Goal: Task Accomplishment & Management: Complete application form

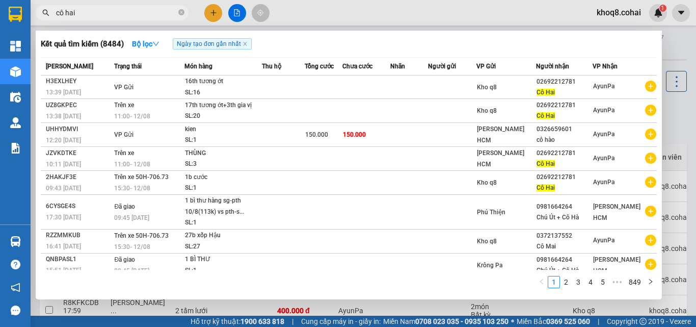
click at [321, 303] on div at bounding box center [348, 163] width 696 height 327
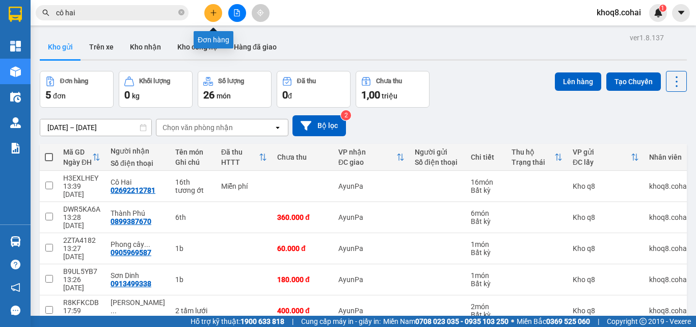
click at [217, 13] on icon "plus" at bounding box center [213, 12] width 7 height 7
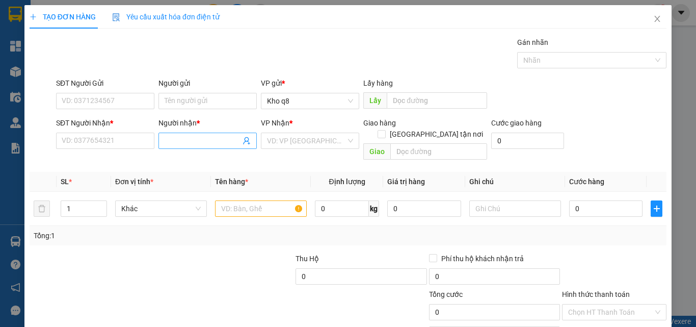
click at [173, 136] on input "Người nhận *" at bounding box center [203, 140] width 76 height 11
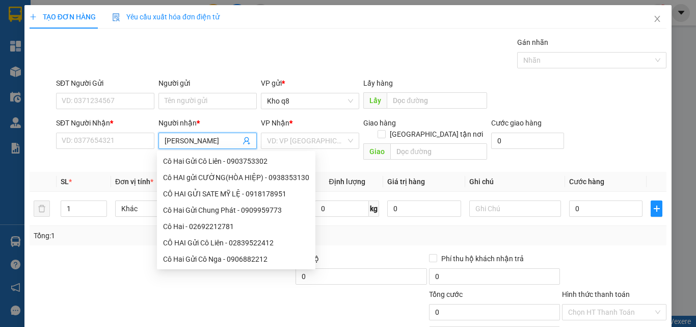
type input "[PERSON_NAME]"
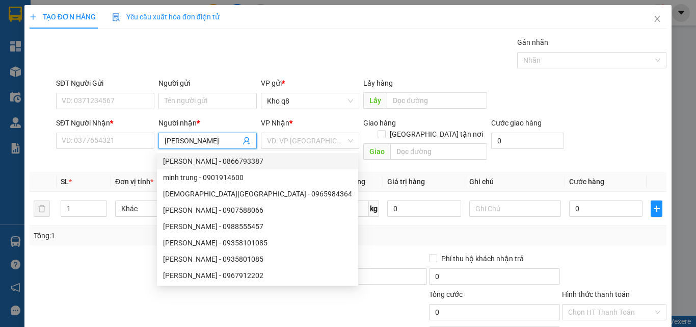
click at [219, 161] on div "[PERSON_NAME] - 0866793387" at bounding box center [257, 161] width 189 height 11
type input "0866793387"
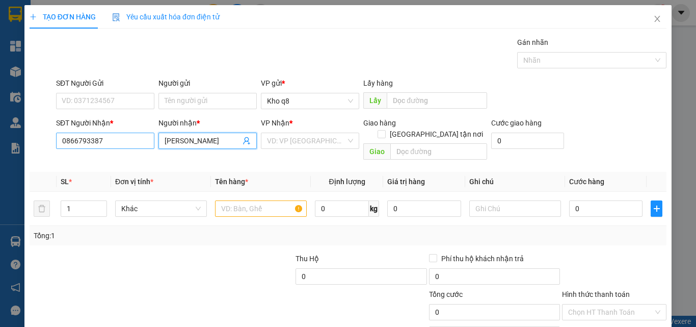
type input "[PERSON_NAME]"
click at [111, 136] on input "0866793387" at bounding box center [105, 141] width 98 height 16
type input "0866793387"
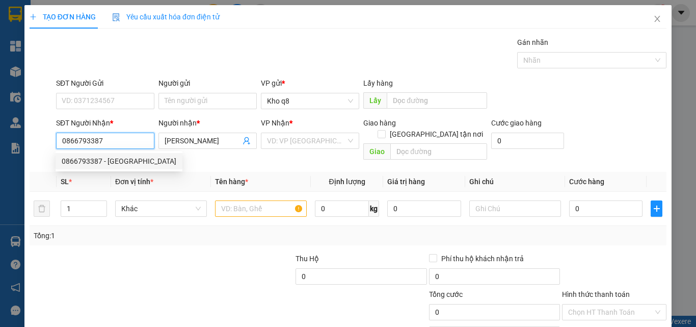
click at [123, 158] on div "0866793387 - [GEOGRAPHIC_DATA]" at bounding box center [119, 161] width 115 height 11
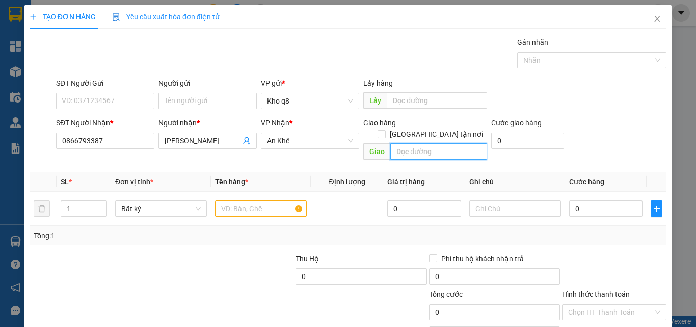
click at [417, 143] on input "text" at bounding box center [439, 151] width 97 height 16
type input "A"
paste input "Âm"
type input "Â"
paste input "Ama"
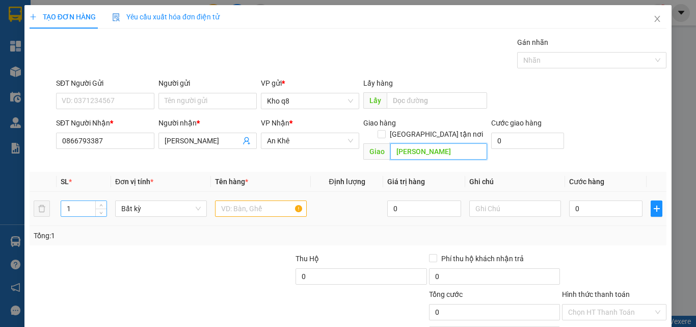
type input "[PERSON_NAME]"
click at [80, 201] on input "1" at bounding box center [83, 208] width 45 height 15
type input "4"
click at [227, 200] on input "text" at bounding box center [261, 208] width 92 height 16
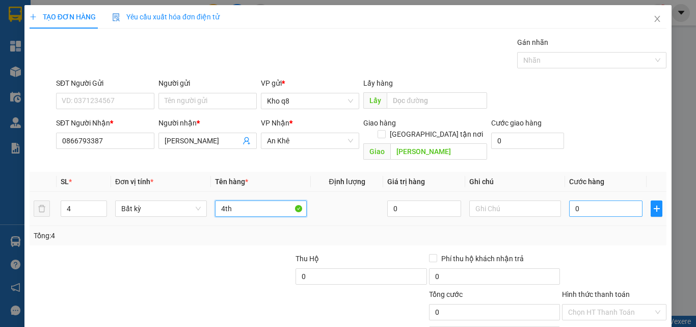
type input "4th"
click at [576, 200] on input "0" at bounding box center [605, 208] width 73 height 16
type input "3"
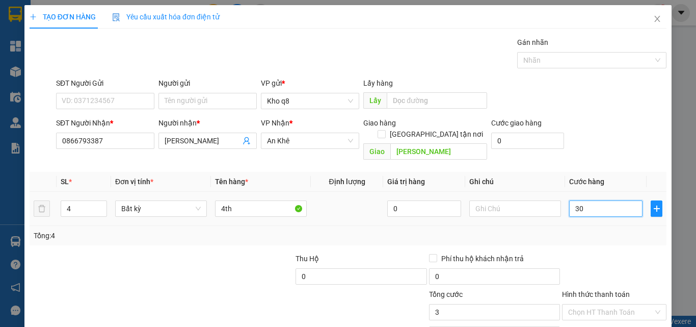
type input "300"
type input "300.000"
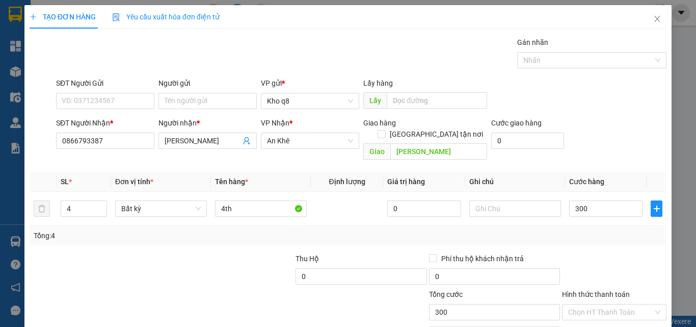
type input "300.000"
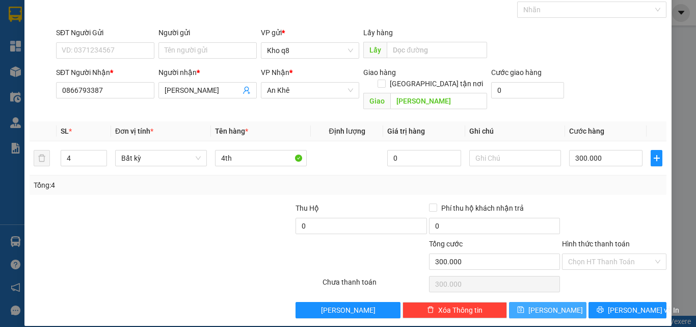
click at [525, 306] on icon "save" at bounding box center [520, 309] width 7 height 7
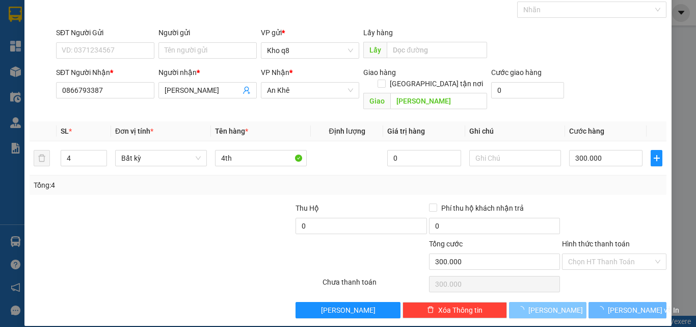
type input "1"
type input "0"
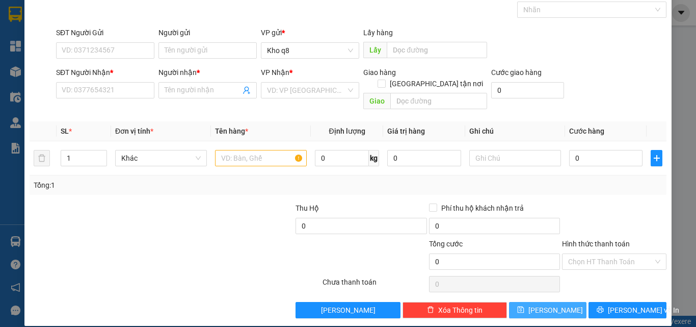
scroll to position [0, 0]
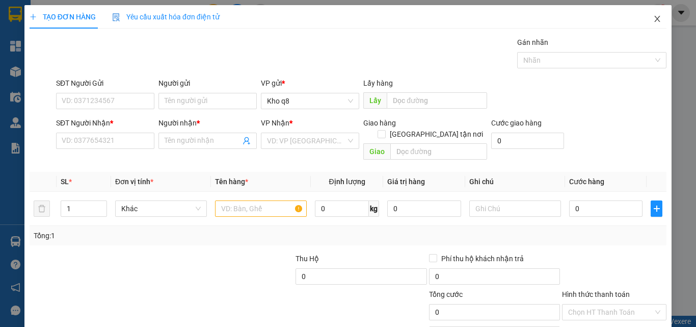
click at [654, 17] on icon "close" at bounding box center [658, 19] width 8 height 8
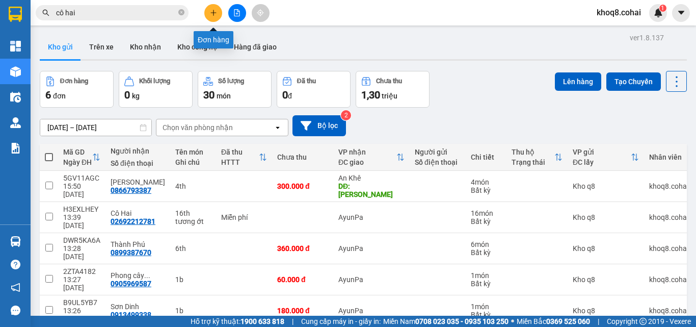
click at [212, 9] on button at bounding box center [213, 13] width 18 height 18
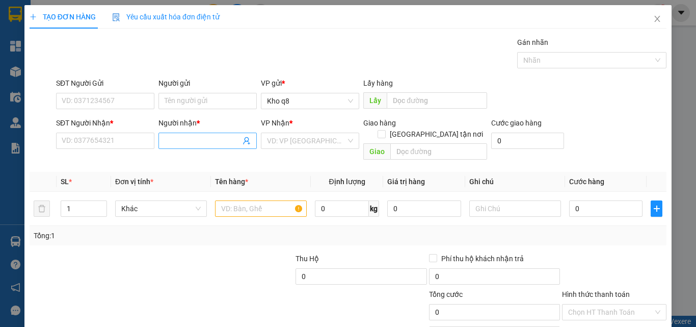
click at [186, 143] on input "Người nhận *" at bounding box center [203, 140] width 76 height 11
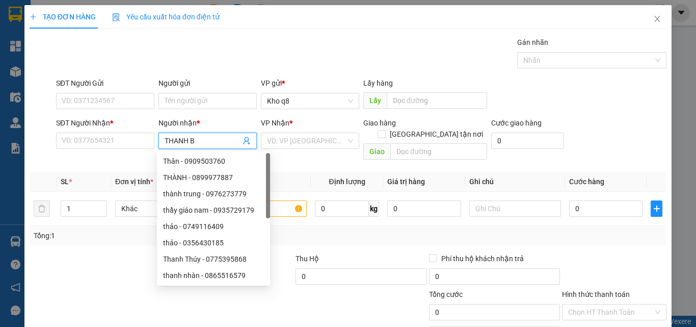
type input "THANH BA"
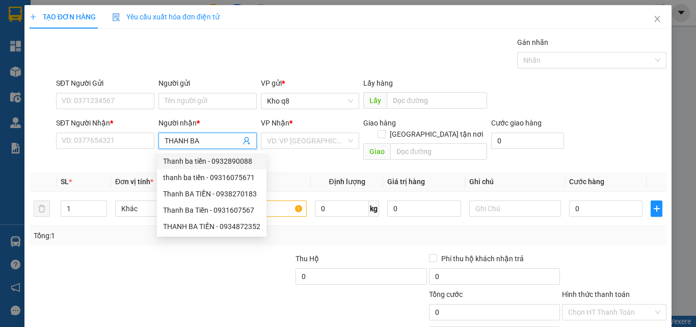
click at [233, 159] on div "Thanh ba tiền - 0932890088" at bounding box center [211, 161] width 97 height 11
type input "0932890088"
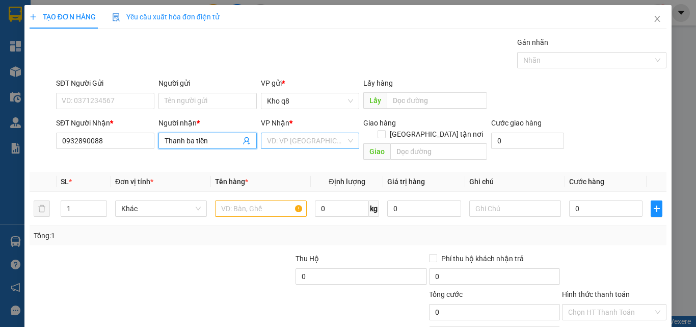
type input "Thanh ba tiền"
click at [293, 139] on input "search" at bounding box center [306, 140] width 79 height 15
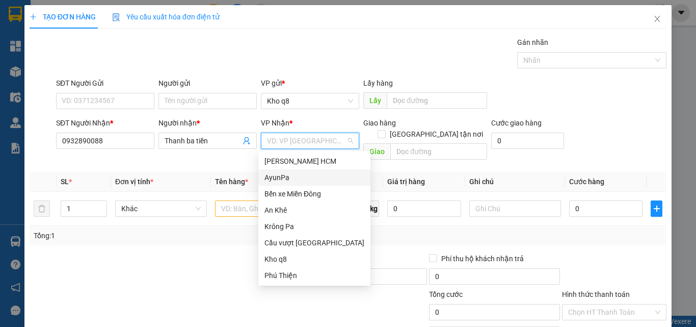
click at [281, 179] on div "AyunPa" at bounding box center [315, 177] width 100 height 11
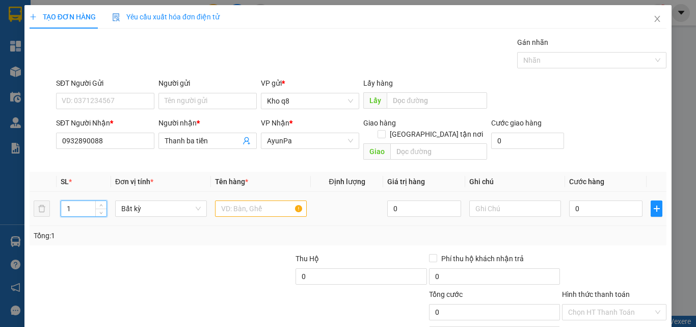
click at [79, 201] on input "1" at bounding box center [83, 208] width 45 height 15
type input "2"
click at [232, 200] on input "text" at bounding box center [261, 208] width 92 height 16
paste input "Ô"
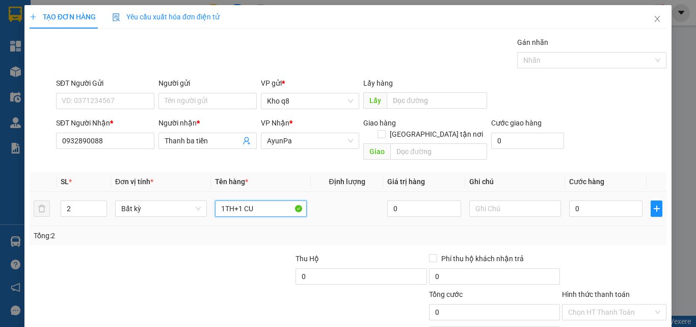
paste input "ỘN"
paste input "ô"
paste input "ộn"
type input "1th+1 cuộn"
click at [577, 200] on input "0" at bounding box center [605, 208] width 73 height 16
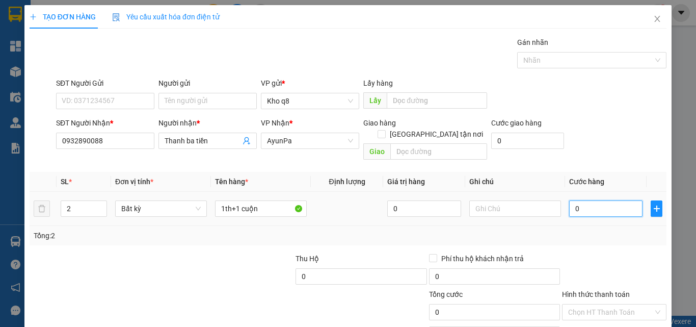
type input "1"
type input "10"
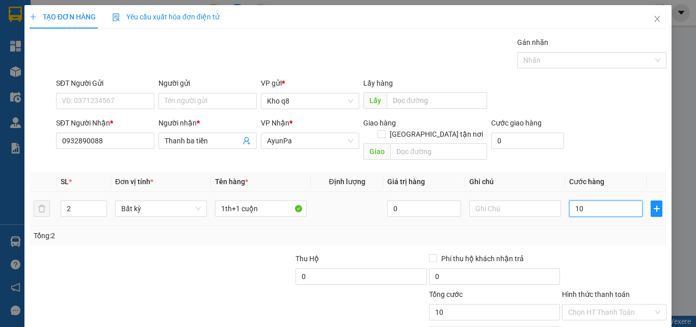
type input "10"
type input "100"
type input "100.000"
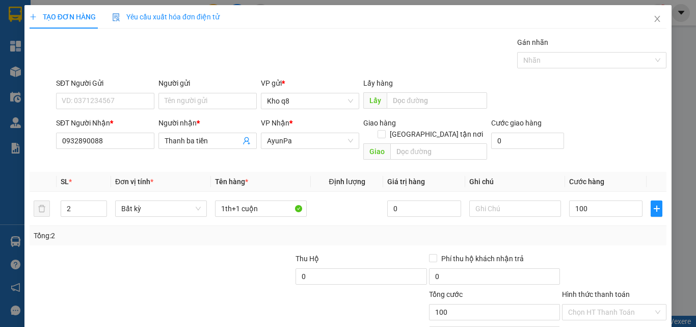
type input "100.000"
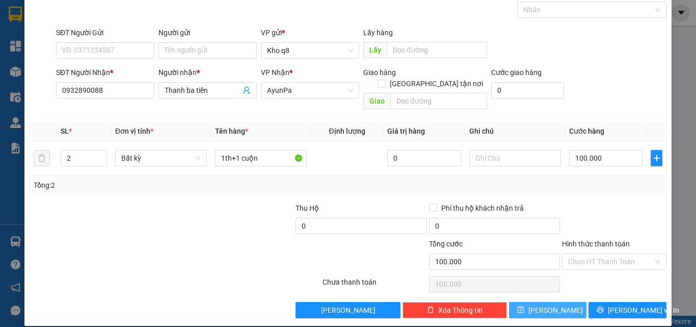
click at [539, 302] on button "[PERSON_NAME]" at bounding box center [548, 310] width 78 height 16
type input "1"
type input "0"
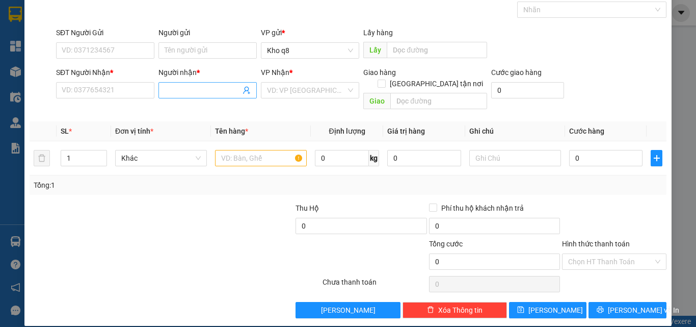
click at [196, 87] on input "Người nhận *" at bounding box center [203, 90] width 76 height 11
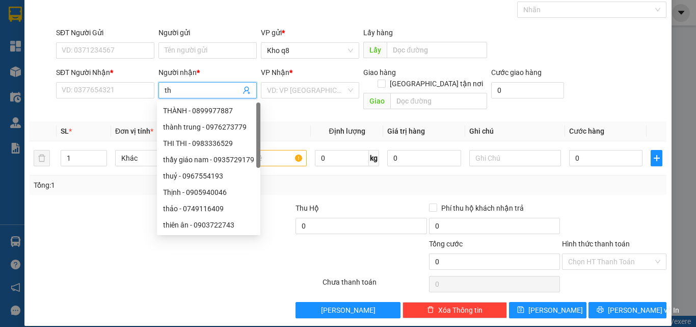
paste input "ành"
paste input "ú"
type input "thành phú"
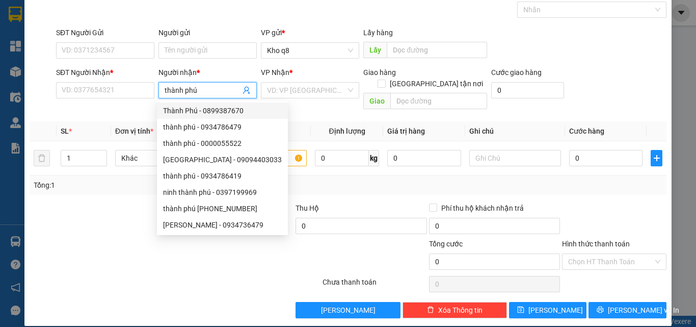
click at [220, 109] on div "Thành Phú - 0899387670" at bounding box center [222, 110] width 119 height 11
type input "0899387670"
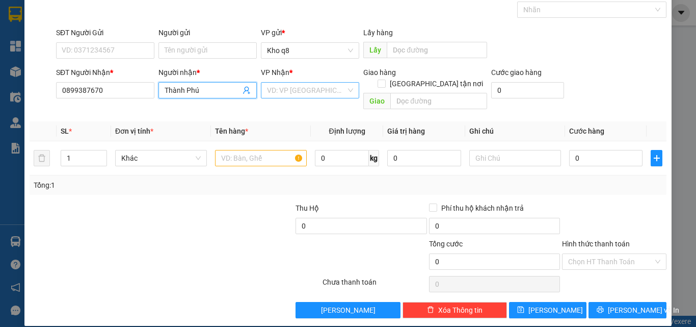
type input "Thành Phú"
click at [298, 89] on input "search" at bounding box center [306, 90] width 79 height 15
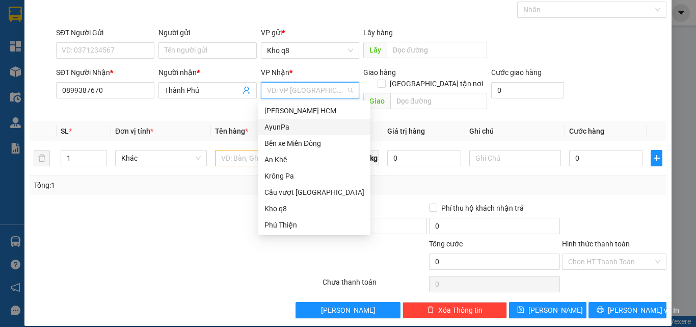
click at [277, 124] on div "AyunPa" at bounding box center [315, 126] width 100 height 11
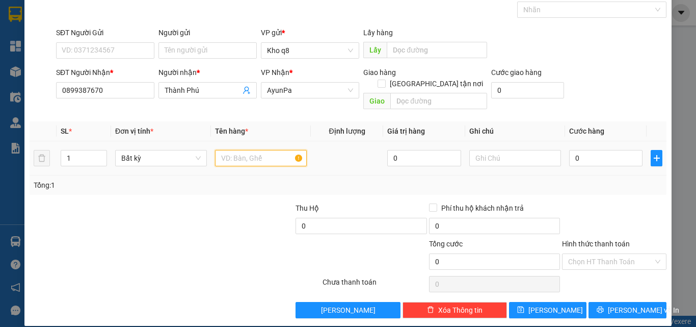
click at [242, 150] on input "text" at bounding box center [261, 158] width 92 height 16
type input "1b"
click at [584, 150] on input "0" at bounding box center [605, 158] width 73 height 16
type input "6"
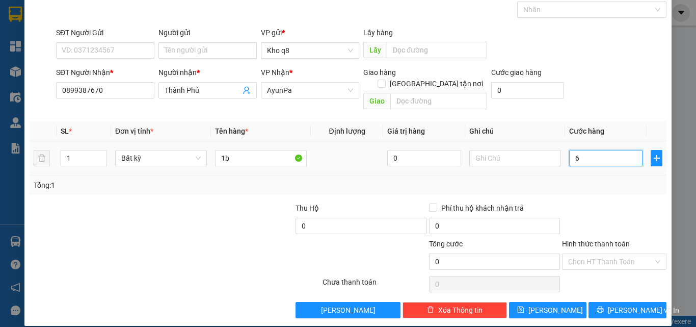
type input "6"
type input "60"
type input "60.000"
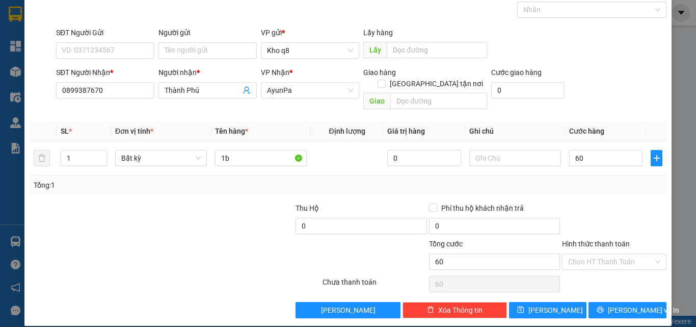
type input "60.000"
click at [538, 302] on button "[PERSON_NAME]" at bounding box center [548, 310] width 78 height 16
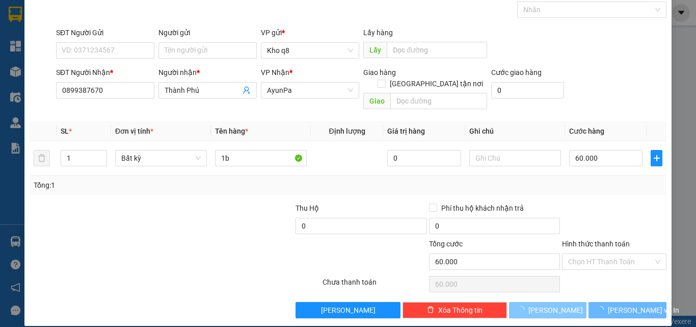
type input "0"
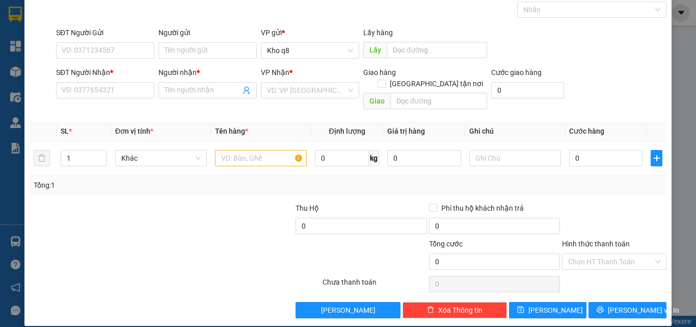
scroll to position [0, 0]
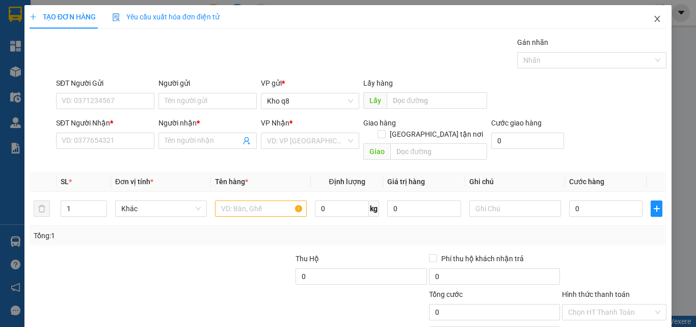
click at [654, 16] on icon "close" at bounding box center [658, 19] width 8 height 8
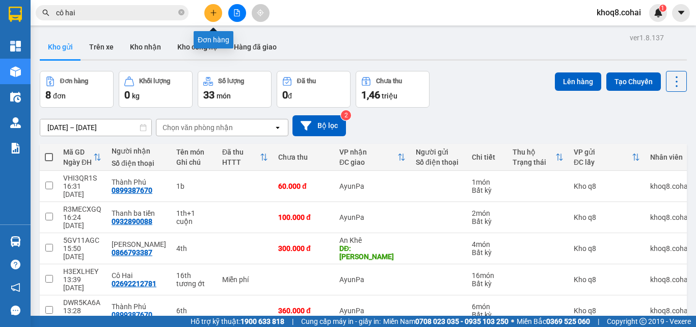
click at [216, 10] on icon "plus" at bounding box center [213, 12] width 7 height 7
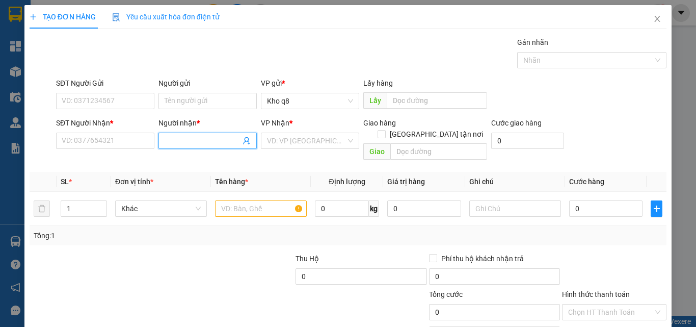
click at [194, 136] on input "Người nhận *" at bounding box center [203, 140] width 76 height 11
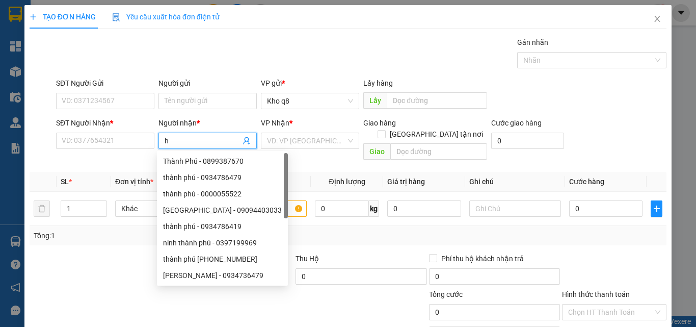
paste input "à"
type input "hà q"
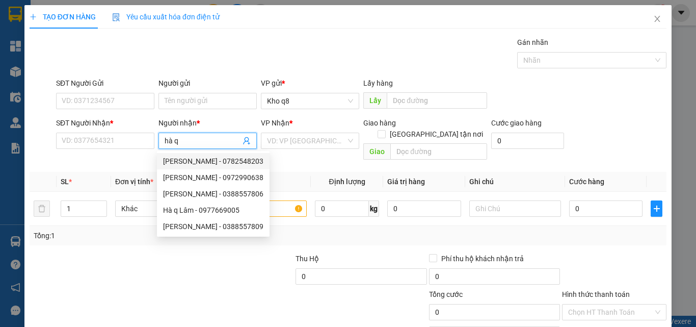
click at [245, 161] on div "[PERSON_NAME] - 0782548203" at bounding box center [213, 161] width 100 height 11
type input "0782548203"
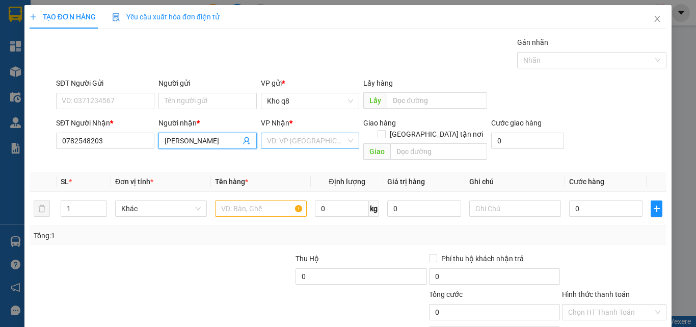
type input "[PERSON_NAME]"
click at [303, 141] on input "search" at bounding box center [306, 140] width 79 height 15
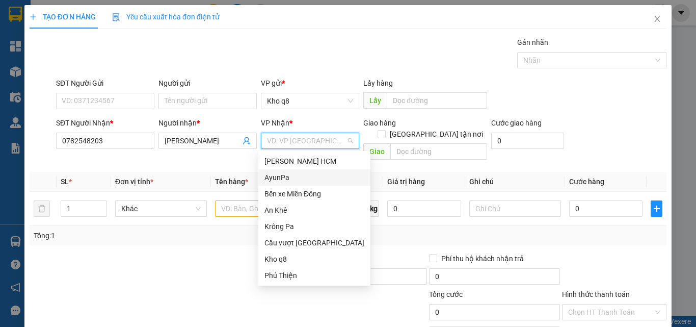
click at [284, 174] on div "AyunPa" at bounding box center [315, 177] width 100 height 11
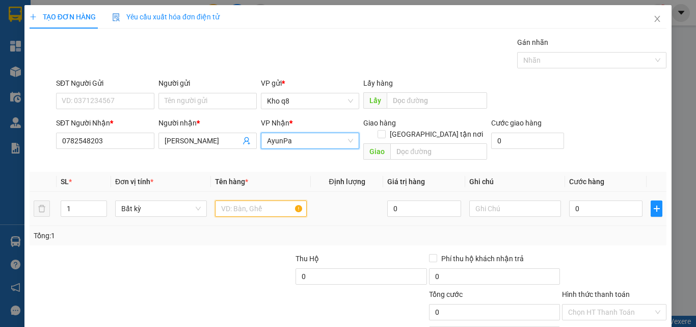
click at [243, 201] on input "text" at bounding box center [261, 208] width 92 height 16
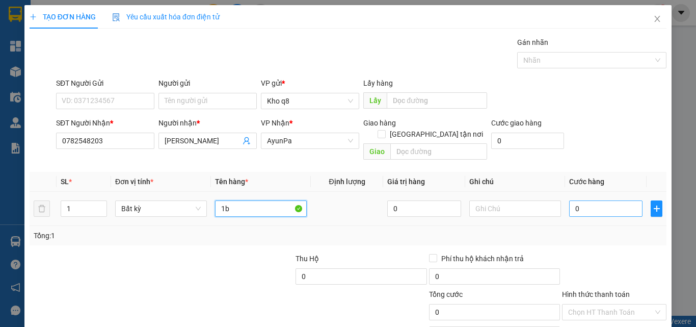
type input "1b"
click at [573, 200] on input "0" at bounding box center [605, 208] width 73 height 16
type input "1"
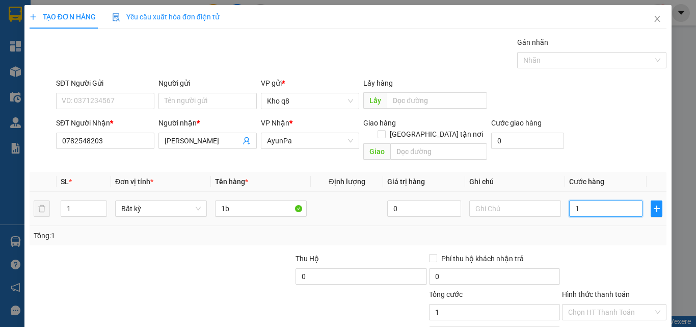
type input "10"
type input "100"
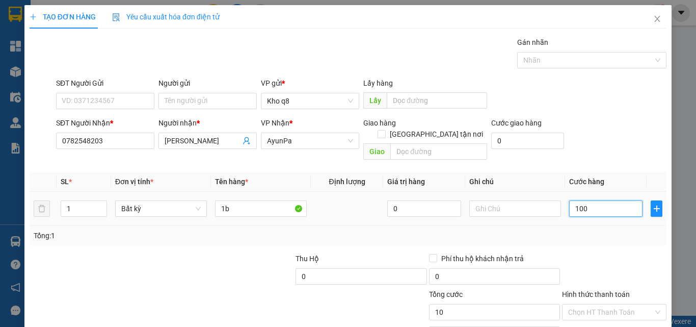
type input "100"
type input "100.000"
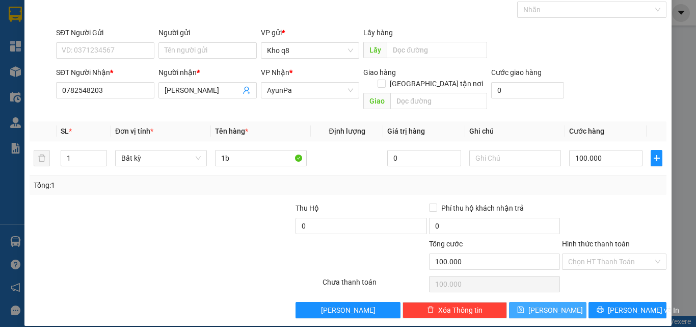
click at [547, 304] on span "[PERSON_NAME]" at bounding box center [556, 309] width 55 height 11
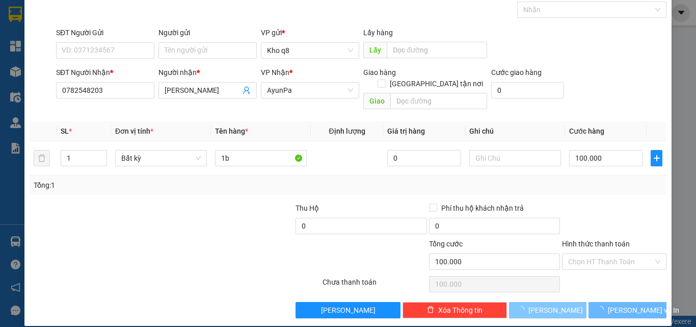
type input "0"
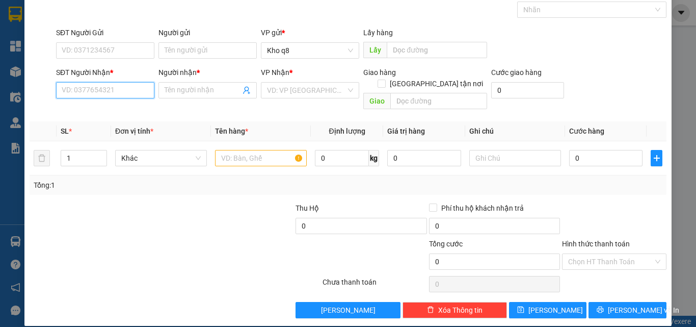
click at [120, 88] on input "SĐT Người Nhận *" at bounding box center [105, 90] width 98 height 16
type input "0975009745"
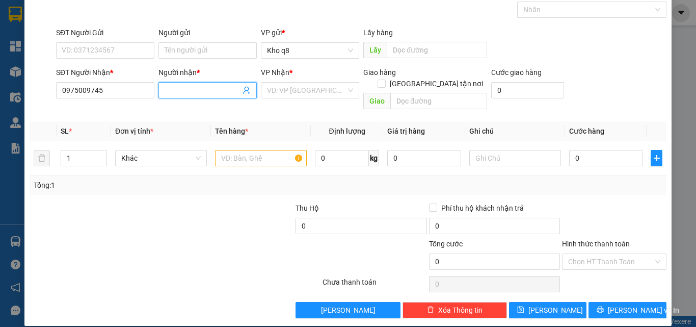
click at [188, 90] on input "Người nhận *" at bounding box center [203, 90] width 76 height 11
paste input "â"
type input "[PERSON_NAME]"
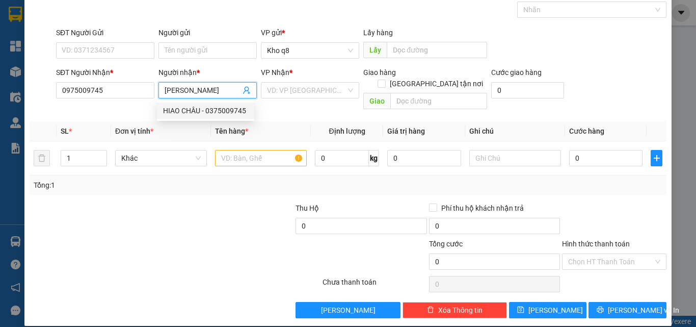
click at [195, 106] on div "HIAO CHÂU - 0375009745" at bounding box center [205, 110] width 85 height 11
type input "0375009745"
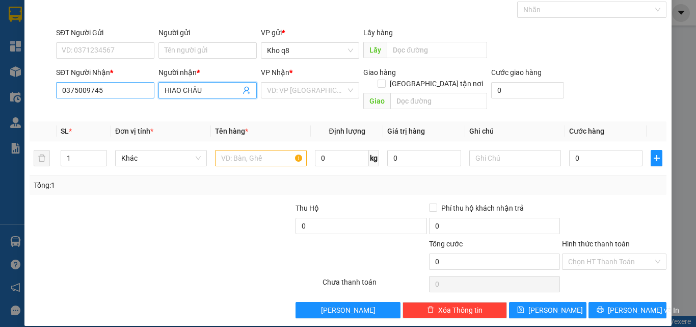
type input "HIAO CHÂU"
click at [120, 88] on input "0375009745" at bounding box center [105, 90] width 98 height 16
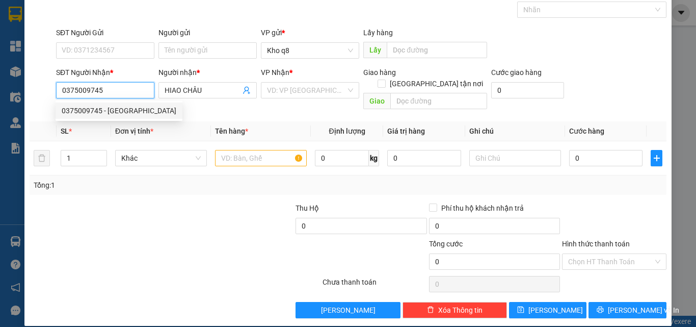
click at [118, 109] on div "0375009745 - [GEOGRAPHIC_DATA]" at bounding box center [119, 110] width 115 height 11
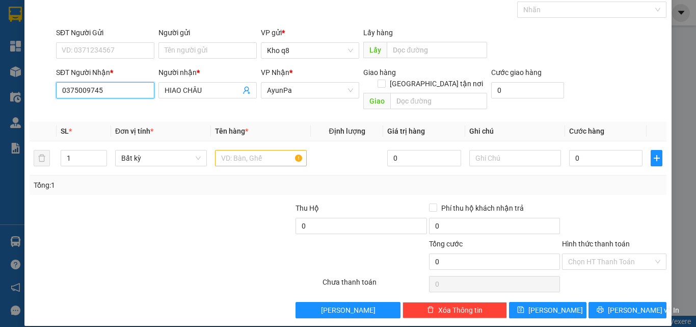
click at [70, 88] on input "0375009745" at bounding box center [105, 90] width 98 height 16
type input "0975009745"
click at [231, 150] on input "text" at bounding box center [261, 158] width 92 height 16
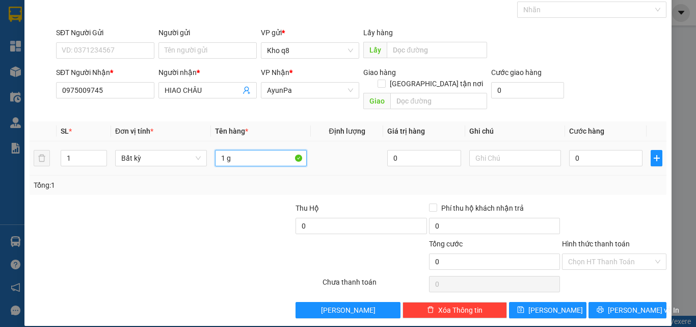
paste input "ói"
type input "1 gói"
click at [592, 150] on input "0" at bounding box center [605, 158] width 73 height 16
type input "5"
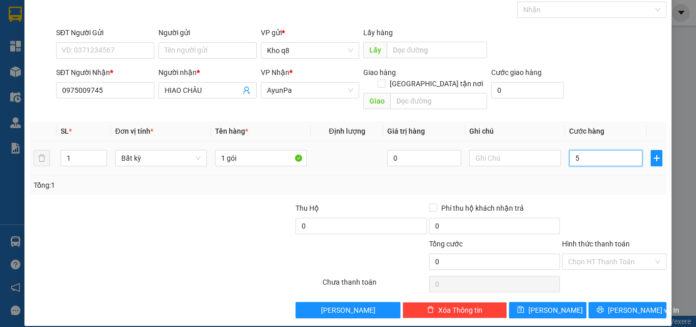
type input "5"
type input "50"
click at [604, 254] on input "Hình thức thanh toán" at bounding box center [610, 261] width 85 height 15
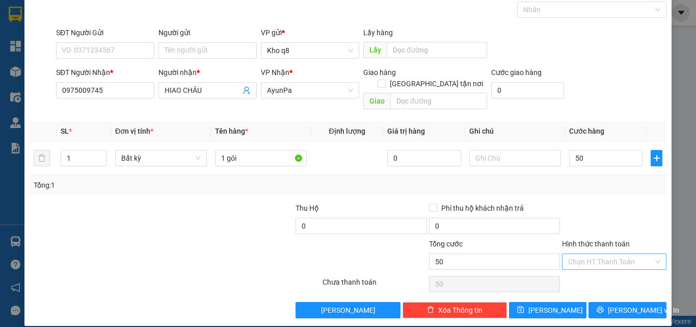
type input "50.000"
click at [590, 269] on div "Tại văn phòng" at bounding box center [608, 270] width 91 height 11
type input "0"
click at [557, 302] on button "[PERSON_NAME]" at bounding box center [548, 310] width 78 height 16
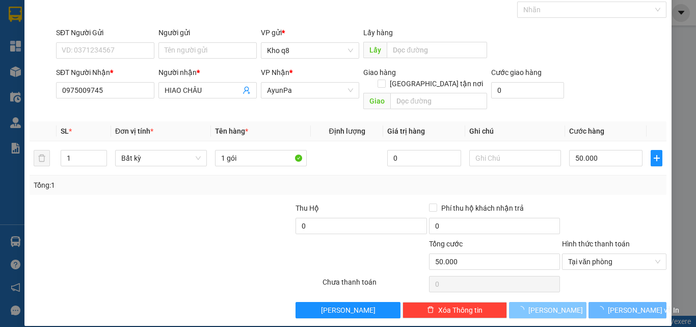
type input "0"
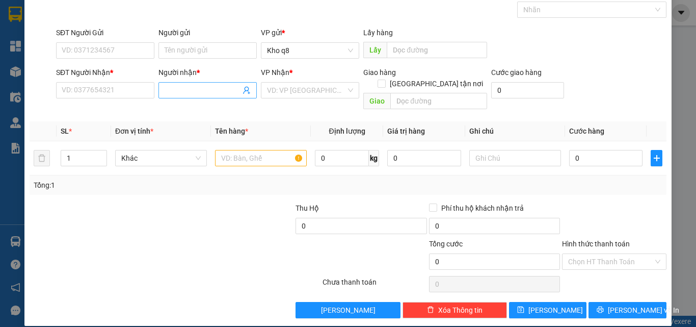
click at [191, 89] on input "Người nhận *" at bounding box center [203, 90] width 76 height 11
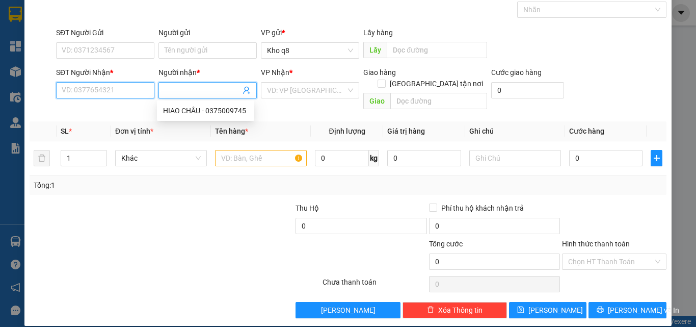
click at [134, 86] on input "SĐT Người Nhận *" at bounding box center [105, 90] width 98 height 16
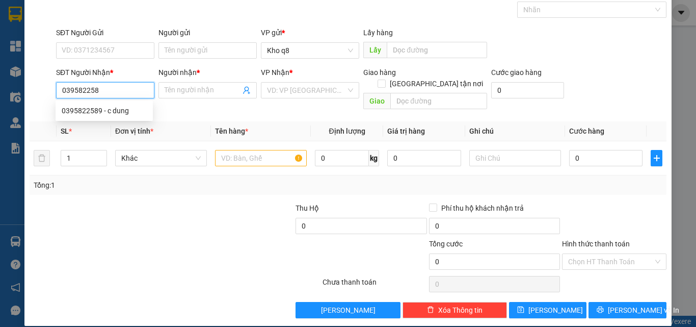
type input "0395822589"
click at [94, 110] on div "0395822589 - c dung" at bounding box center [104, 110] width 85 height 11
type input "c dung"
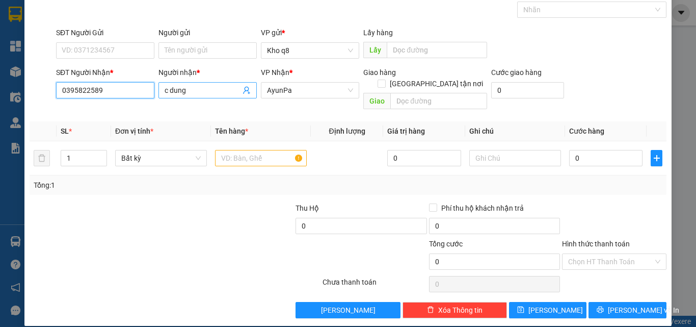
type input "0395822589"
click at [171, 92] on input "c dung" at bounding box center [203, 90] width 76 height 11
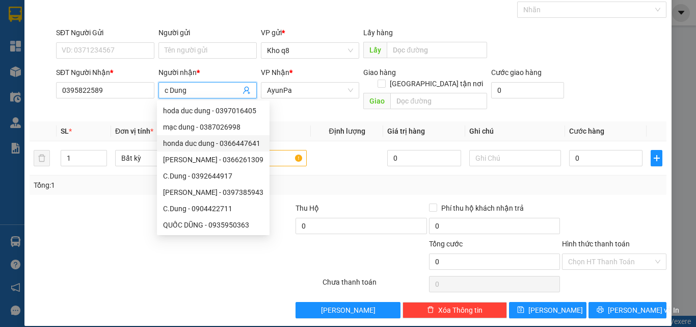
type input "c Dung"
click at [121, 204] on div at bounding box center [95, 220] width 133 height 36
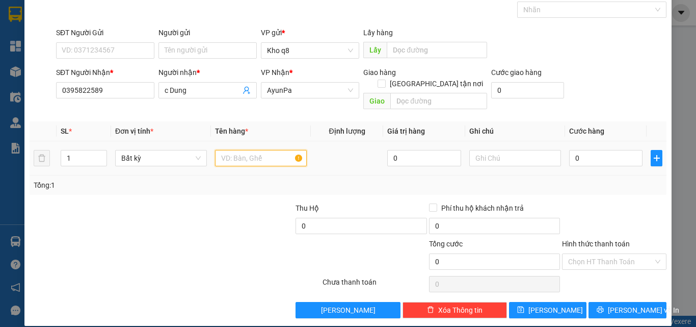
click at [248, 150] on input "text" at bounding box center [261, 158] width 92 height 16
paste input "ò"
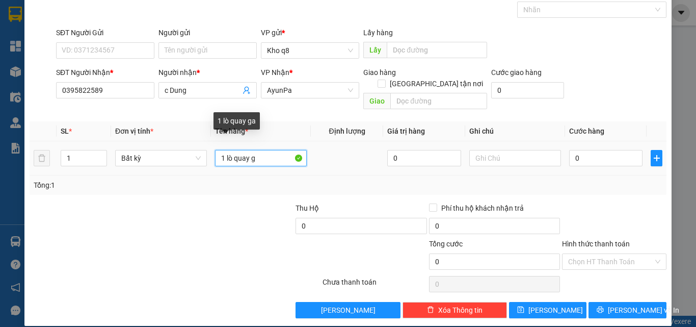
paste input "à"
type input "1 lò quay gà"
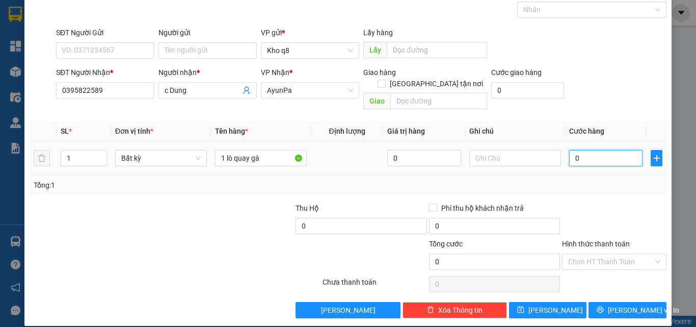
click at [575, 150] on input "0" at bounding box center [605, 158] width 73 height 16
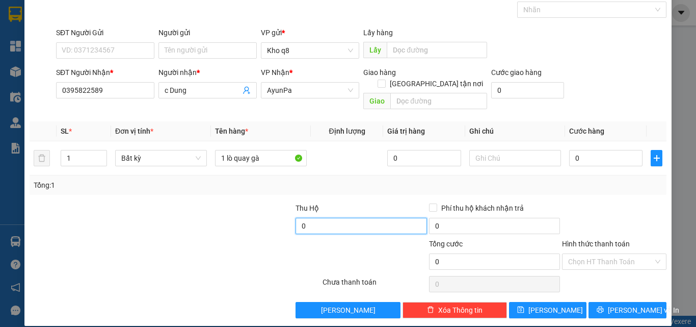
click at [335, 218] on input "0" at bounding box center [361, 226] width 131 height 16
type input "3.500.000"
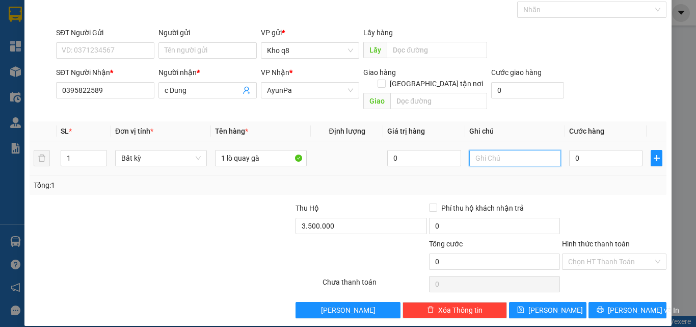
click at [472, 150] on input "text" at bounding box center [516, 158] width 92 height 16
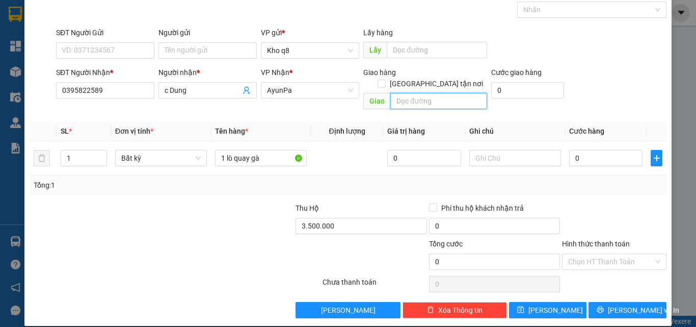
click at [403, 93] on input "text" at bounding box center [439, 101] width 97 height 16
paste input "ô"
paste input "ồ"
paste input "â"
paste input "ư"
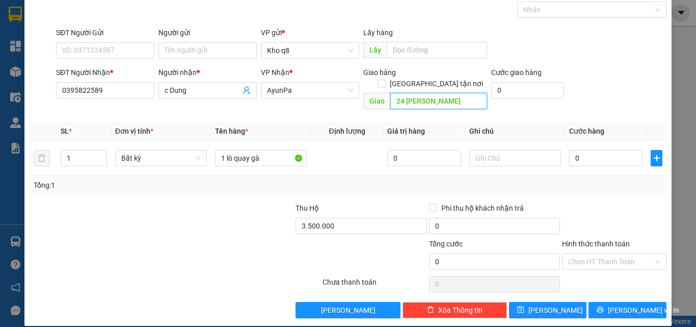
paste input "ơ"
type input "24 [PERSON_NAME]"
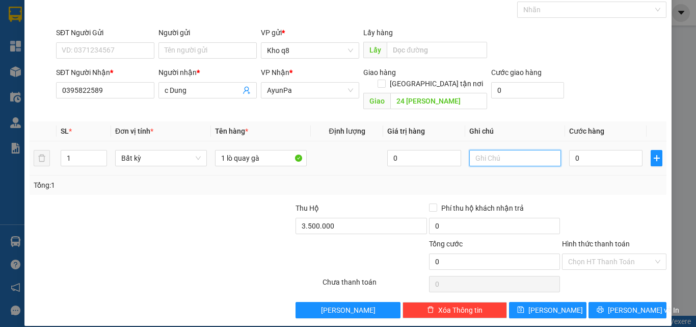
click at [473, 150] on input "text" at bounding box center [516, 158] width 92 height 16
paste input "ư"
paste input "ơ"
paste input "ớc"
paste input "í"
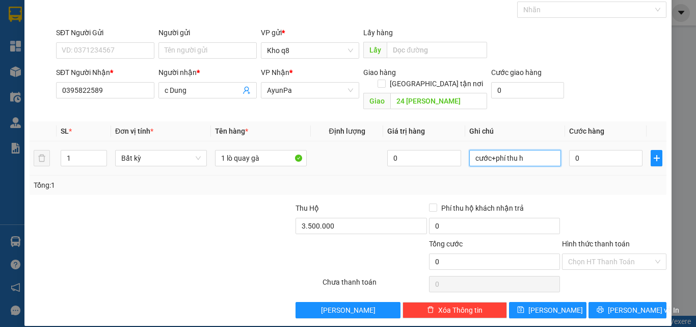
paste input "ô"
paste input "ộ"
paste input "ư"
paste input "ừ"
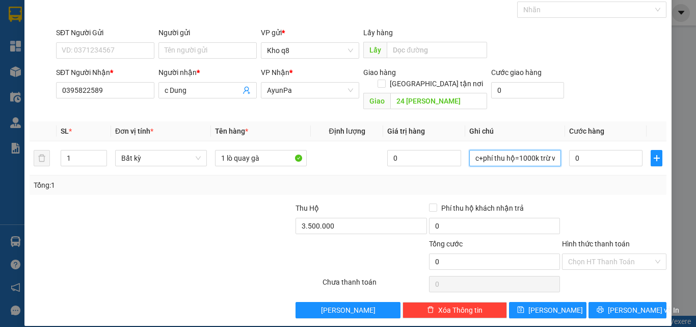
scroll to position [0, 16]
paste input "ô"
paste input "ộ"
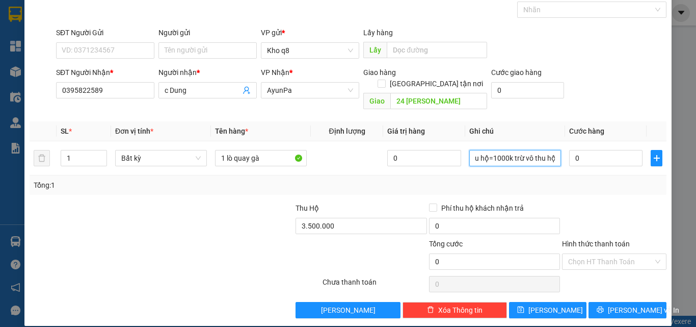
scroll to position [0, 43]
type input "cước+phí thu hộ=1000k trừ vô thu hộ"
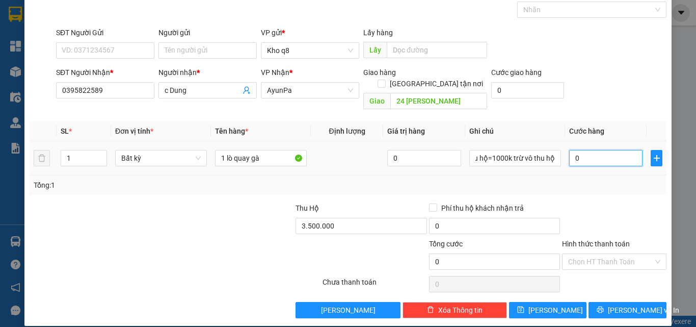
click at [583, 150] on input "0" at bounding box center [605, 158] width 73 height 16
type input "1"
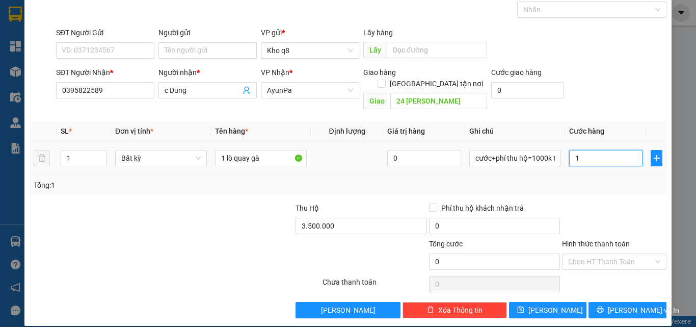
type input "1"
type input "10"
type input "100"
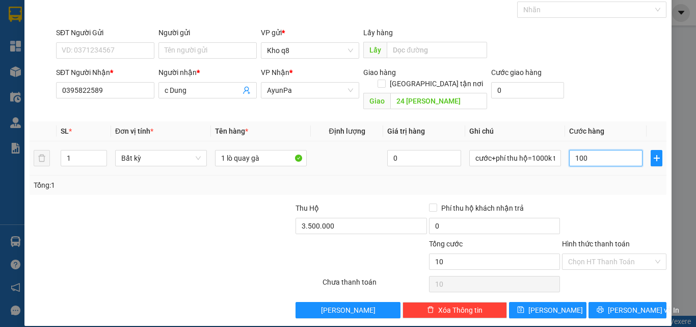
type input "100"
type input "1.000"
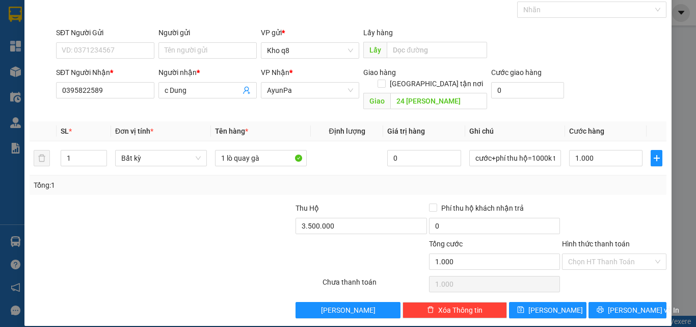
type input "1.000.000"
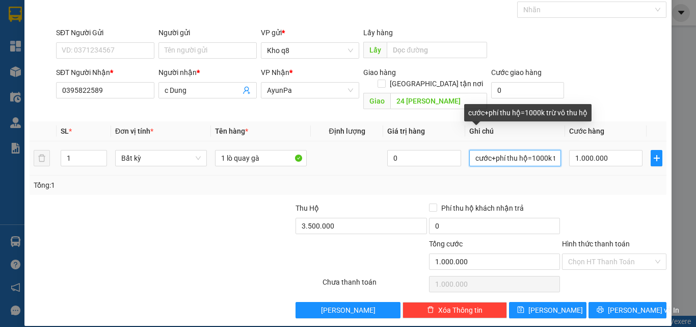
click at [548, 150] on input "cước+phí thu hộ=1000k trừ vô thu hộ" at bounding box center [516, 158] width 92 height 16
click at [488, 152] on input "cước+phí thu hộ=1000k trừ vô thu hộ" at bounding box center [516, 158] width 92 height 16
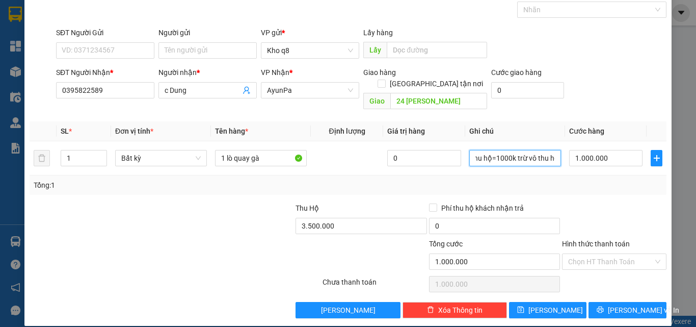
scroll to position [0, 40]
paste input "ê"
paste input "ền"
type input "cước+phí thu hộ=1000k trừ vô tiền thu hộ"
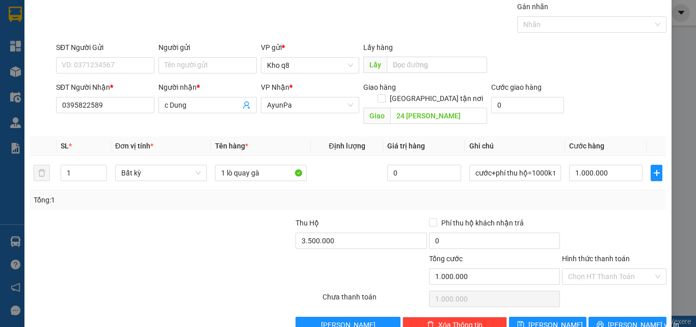
scroll to position [50, 0]
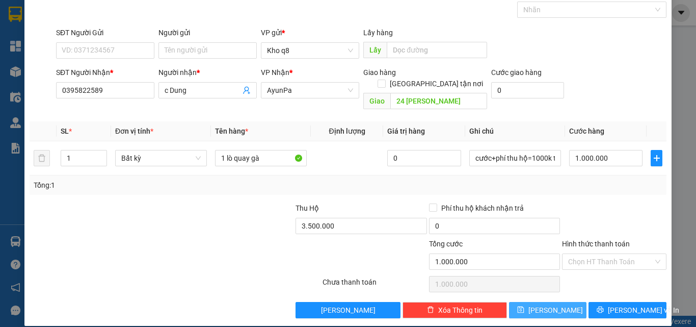
click at [546, 304] on span "[PERSON_NAME]" at bounding box center [556, 309] width 55 height 11
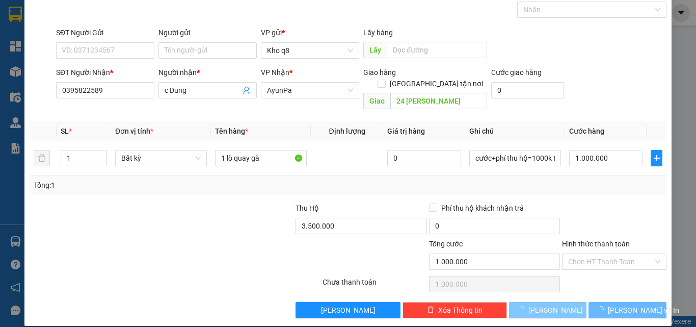
type input "0"
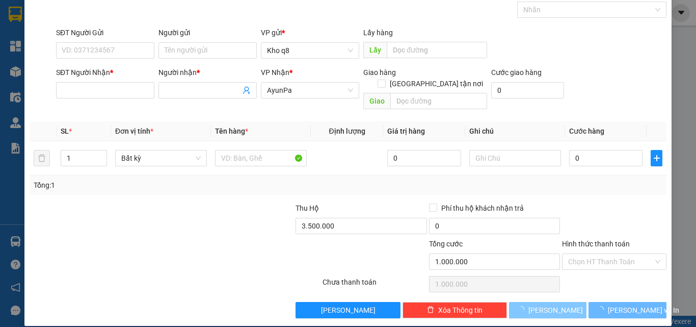
type input "0"
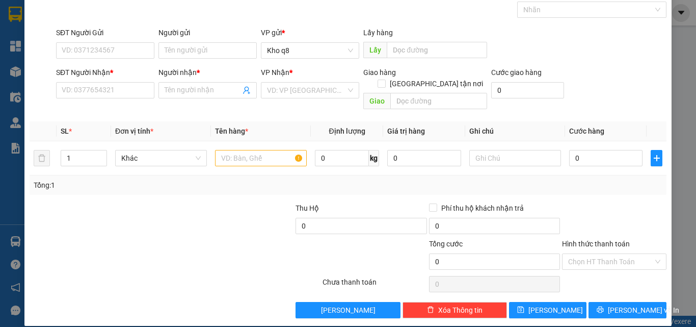
scroll to position [0, 0]
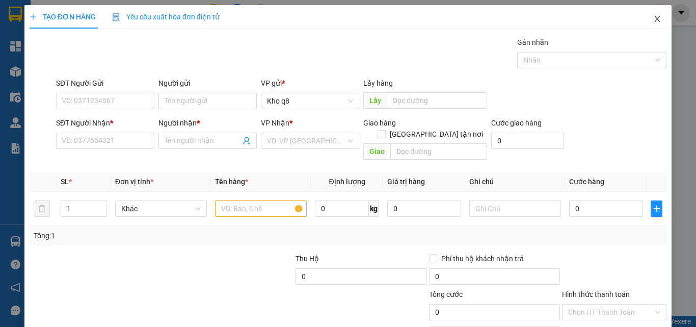
click at [654, 17] on icon "close" at bounding box center [658, 19] width 8 height 8
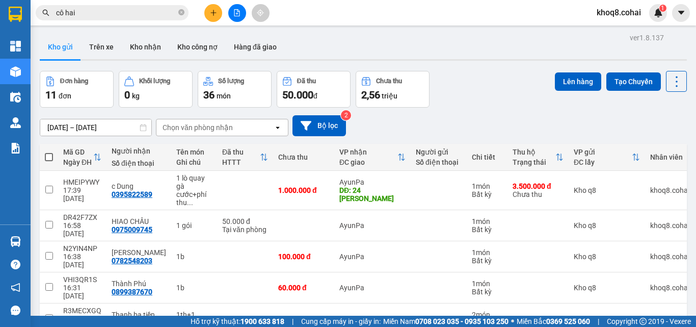
click at [101, 11] on input "cô hai" at bounding box center [116, 12] width 120 height 11
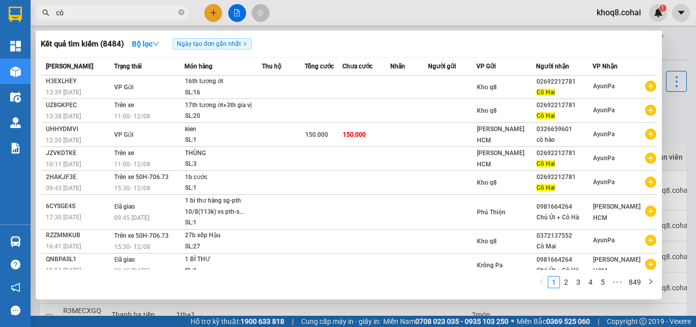
type input "c"
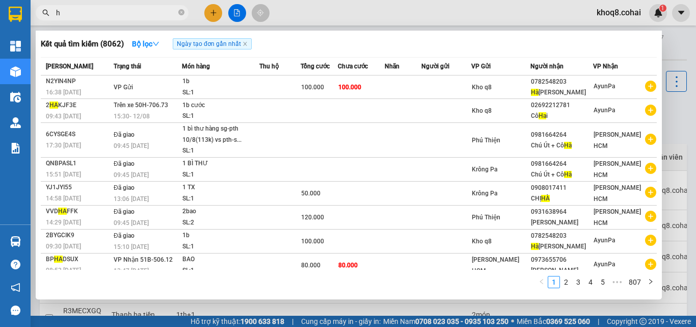
paste input "à"
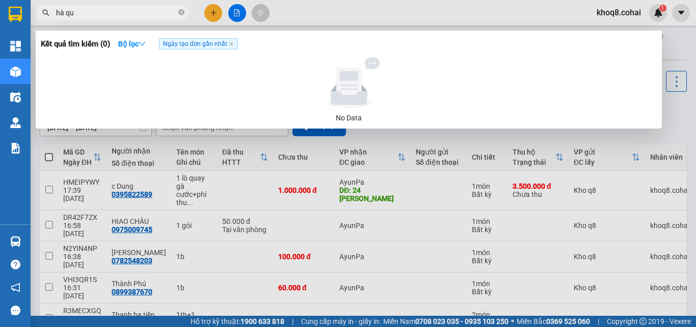
paste input "ỳnh"
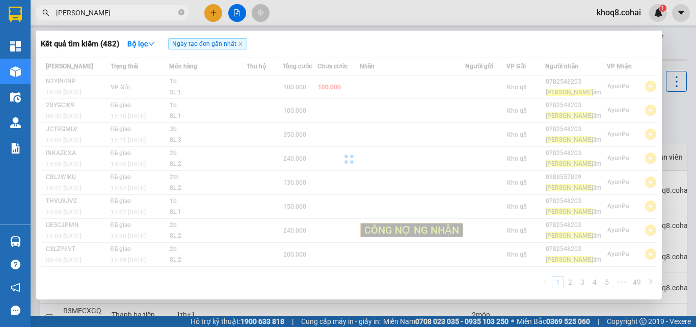
paste input "â"
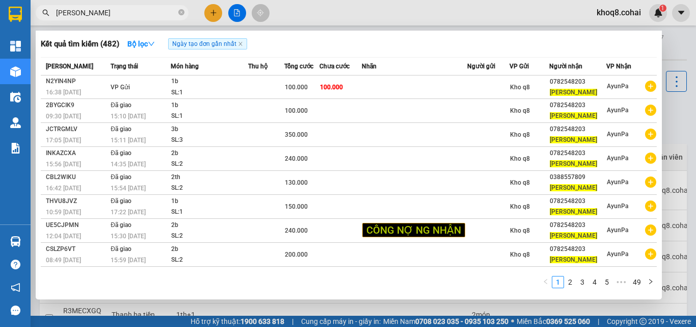
type input "[PERSON_NAME]"
